Goal: Information Seeking & Learning: Learn about a topic

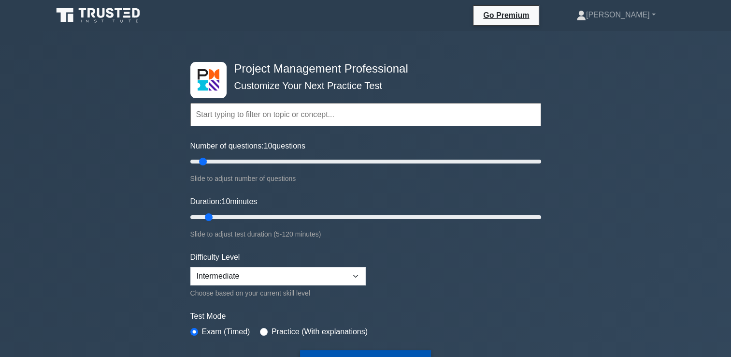
click at [391, 353] on button "Start Practice Test" at bounding box center [365, 361] width 130 height 22
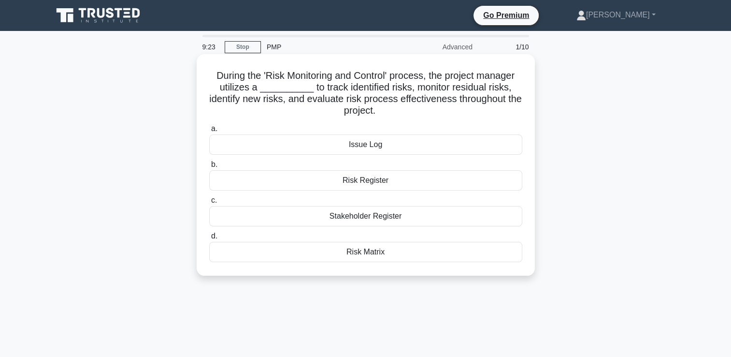
click at [381, 180] on div "Risk Register" at bounding box center [365, 180] width 313 height 20
click at [209, 168] on input "b. Risk Register" at bounding box center [209, 164] width 0 height 6
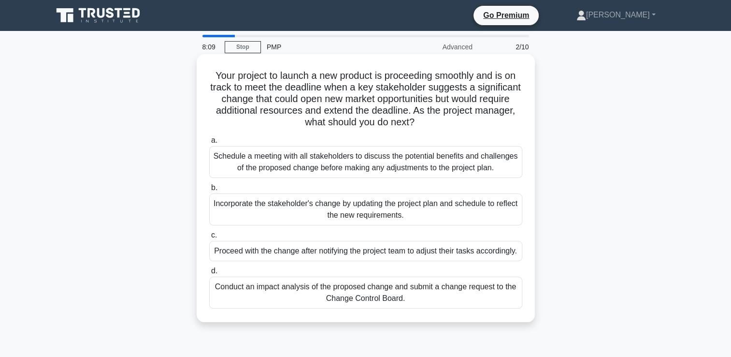
click at [371, 261] on div "Proceed with the change after notifying the project team to adjust their tasks …" at bounding box center [365, 251] width 313 height 20
click at [209, 238] on input "c. Proceed with the change after notifying the project team to adjust their tas…" at bounding box center [209, 235] width 0 height 6
